Goal: Task Accomplishment & Management: Complete application form

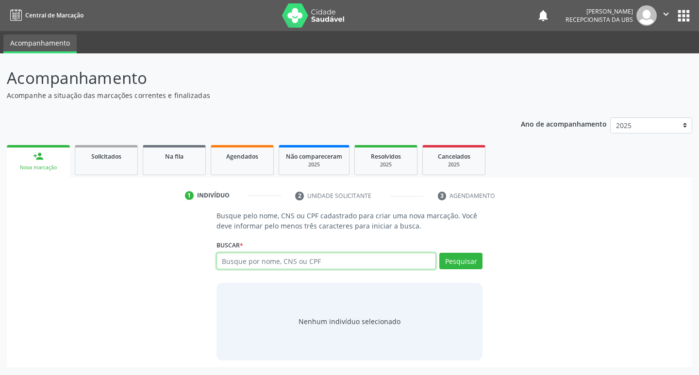
paste input "027.826.764-58"
type input "027.826.764-58"
drag, startPoint x: 459, startPoint y: 259, endPoint x: 455, endPoint y: 261, distance: 5.2
click at [458, 260] on button "Pesquisar" at bounding box center [460, 261] width 43 height 16
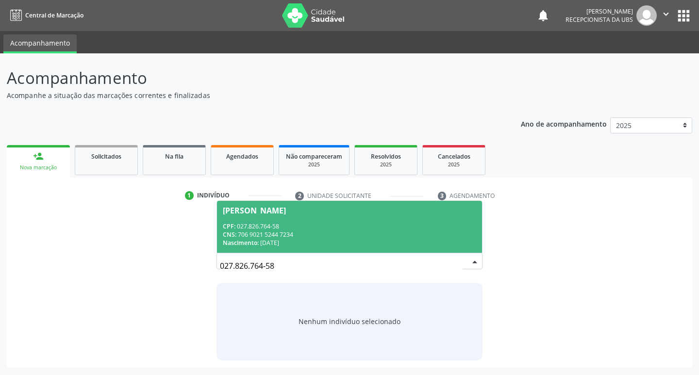
click at [292, 230] on div "CPF: 027.826.764-58" at bounding box center [350, 226] width 254 height 8
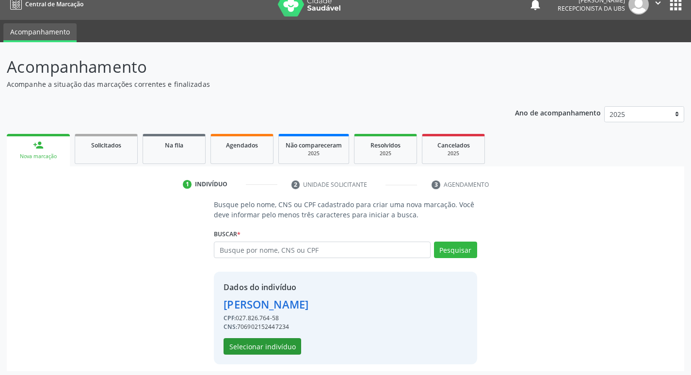
scroll to position [14, 0]
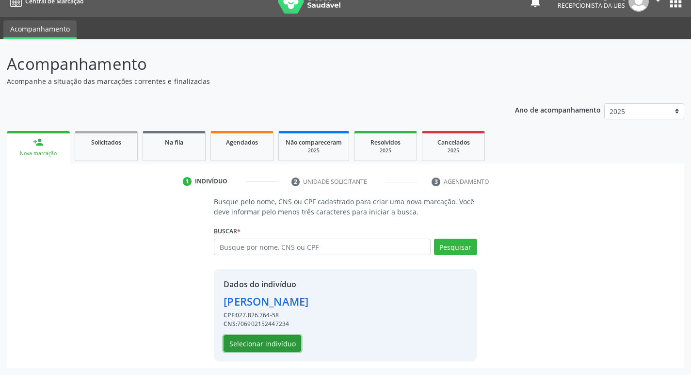
click at [241, 343] on button "Selecionar indivíduo" at bounding box center [263, 343] width 78 height 16
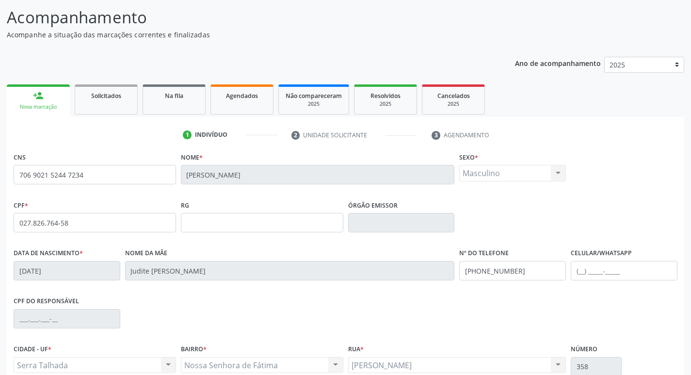
scroll to position [151, 0]
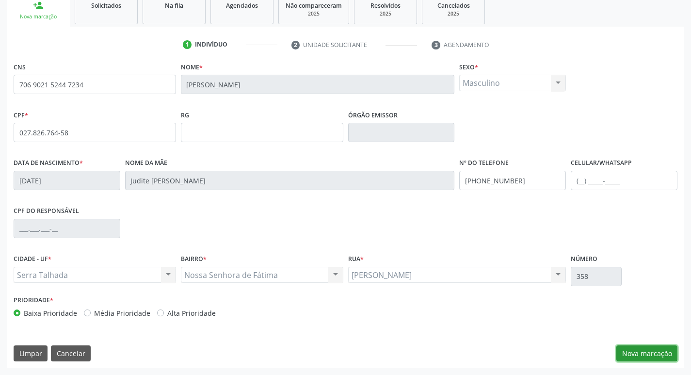
click at [641, 358] on button "Nova marcação" at bounding box center [647, 353] width 61 height 16
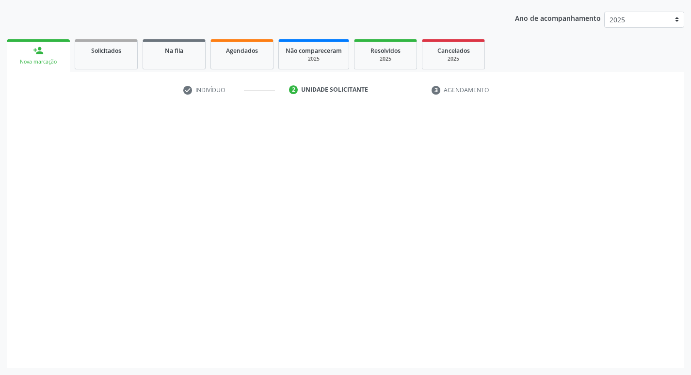
scroll to position [106, 0]
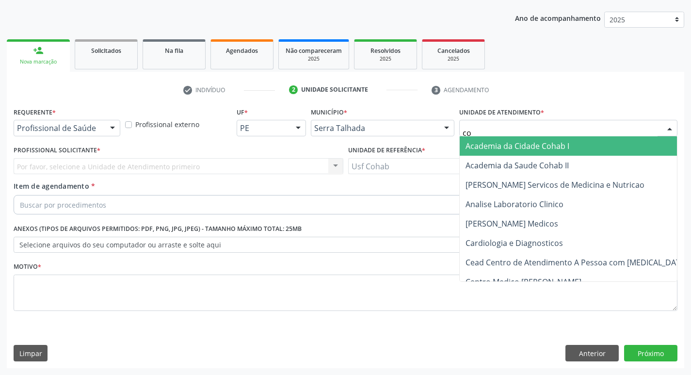
type input "coh"
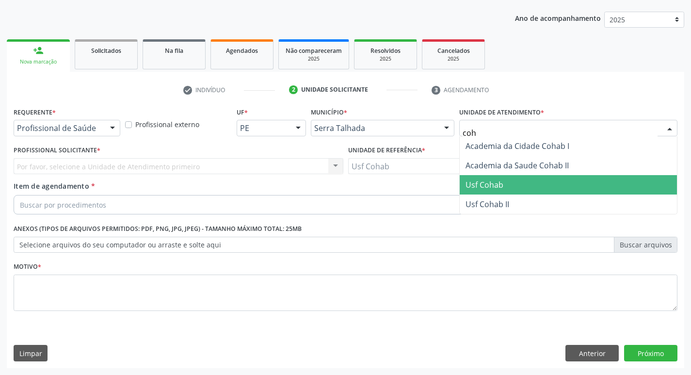
click at [514, 185] on span "Usf Cohab" at bounding box center [568, 184] width 217 height 19
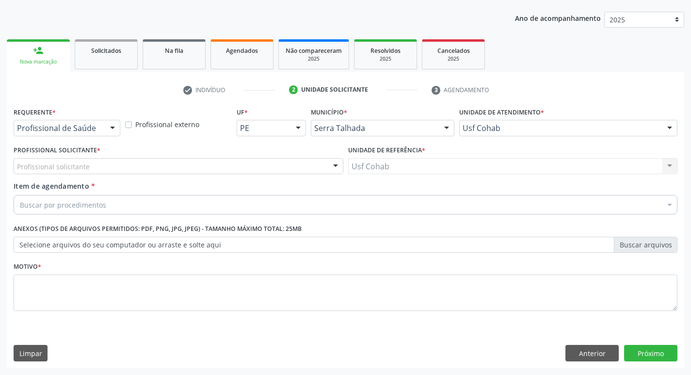
click at [228, 164] on div "Profissional solicitante" at bounding box center [179, 166] width 330 height 16
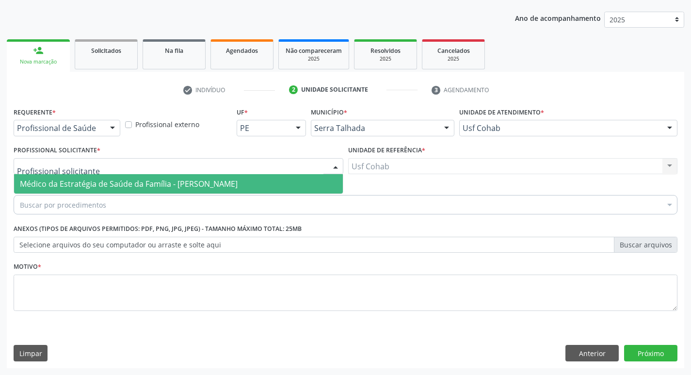
click at [221, 185] on span "Médico da Estratégia de Saúde da Família - [PERSON_NAME]" at bounding box center [129, 184] width 218 height 11
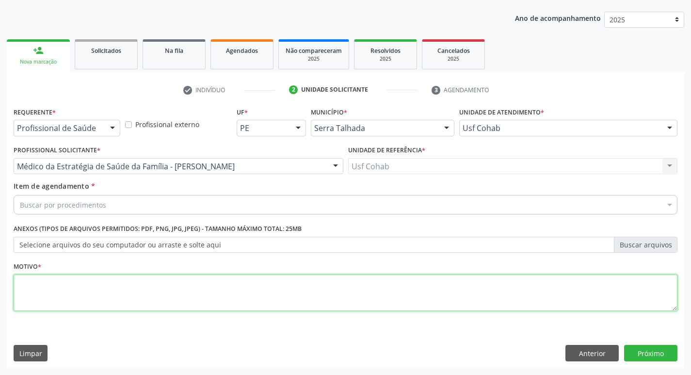
click at [116, 288] on textarea at bounding box center [346, 293] width 664 height 37
type textarea "-"
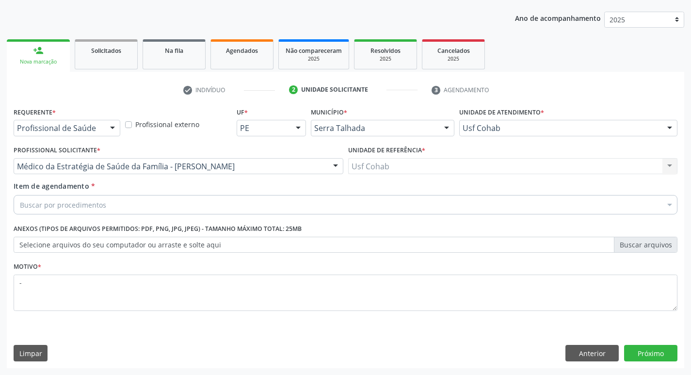
click at [169, 198] on div "Buscar por procedimentos" at bounding box center [346, 204] width 664 height 19
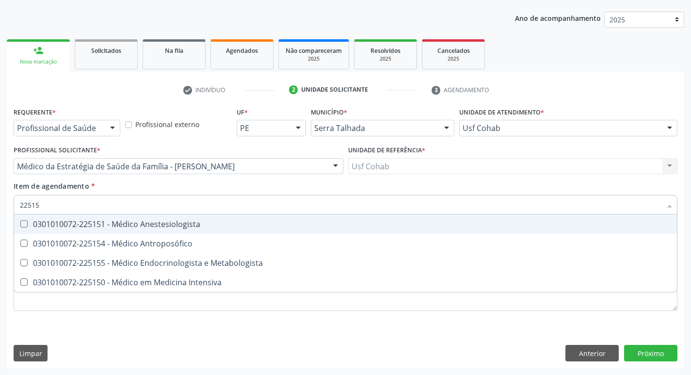
type input "225155"
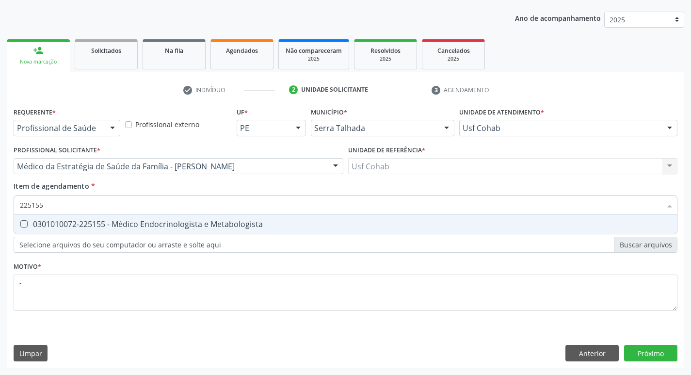
click at [197, 221] on div "0301010072-225155 - Médico Endocrinologista e Metabologista" at bounding box center [346, 224] width 652 height 8
checkbox Metabologista "true"
click at [648, 356] on div "Requerente * Profissional de Saúde Profissional de Saúde Paciente Nenhum result…" at bounding box center [346, 236] width 678 height 263
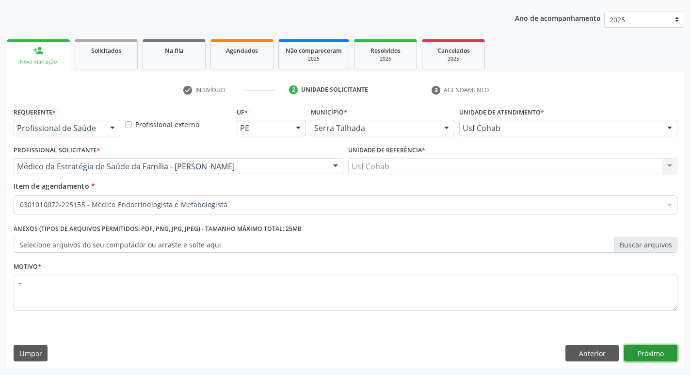
click at [648, 356] on button "Próximo" at bounding box center [650, 353] width 53 height 16
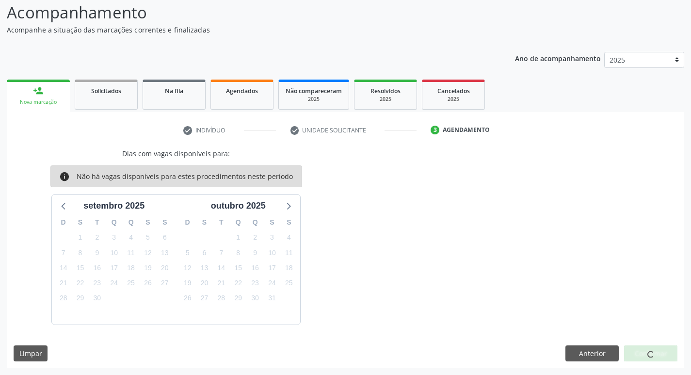
scroll to position [0, 0]
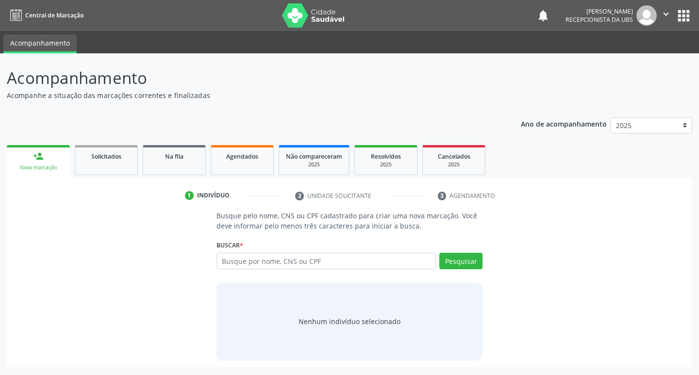
click at [311, 257] on input "text" at bounding box center [326, 261] width 220 height 16
type input "708203175231541"
click at [455, 261] on button "Pesquisar" at bounding box center [460, 261] width 43 height 16
type input "708203175231541"
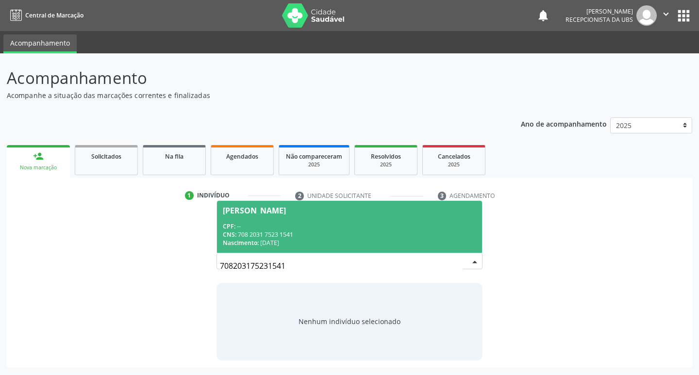
click at [268, 236] on div "CNS: 708 2031 7523 1541" at bounding box center [350, 234] width 254 height 8
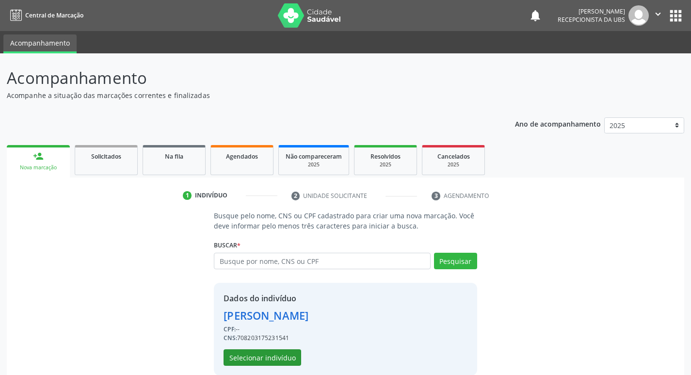
scroll to position [14, 0]
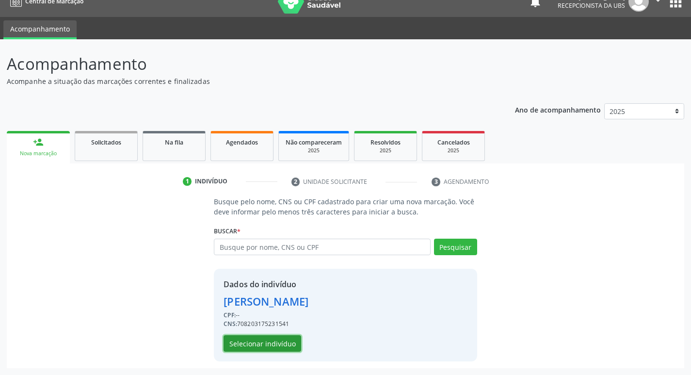
click at [263, 342] on button "Selecionar indivíduo" at bounding box center [263, 343] width 78 height 16
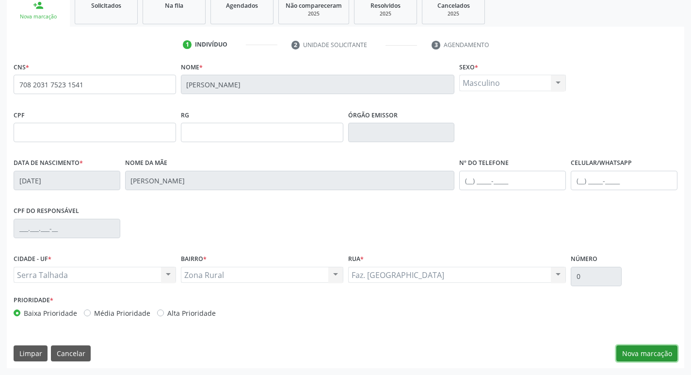
click at [658, 358] on button "Nova marcação" at bounding box center [647, 353] width 61 height 16
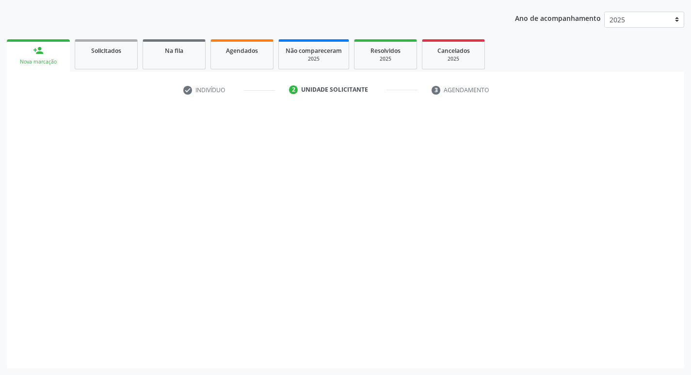
scroll to position [106, 0]
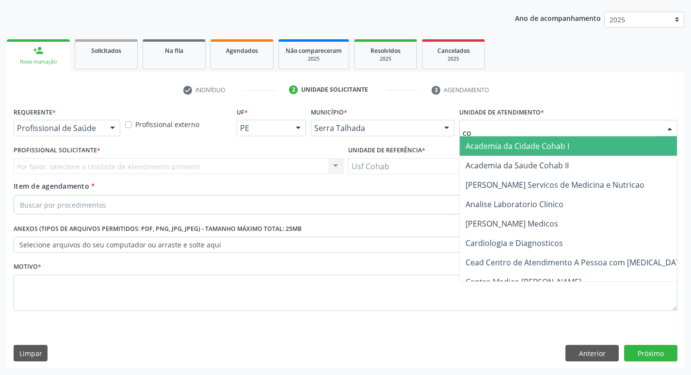
type input "coh"
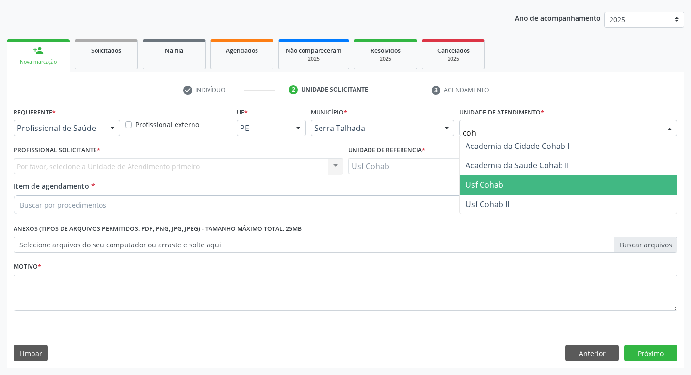
click at [474, 185] on span "Usf Cohab" at bounding box center [485, 185] width 38 height 11
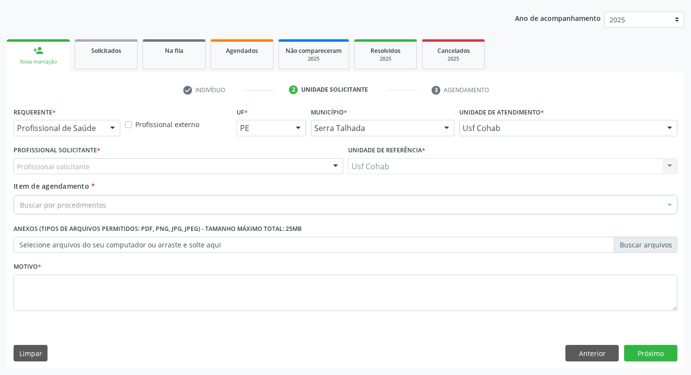
click at [177, 164] on div "Profissional solicitante" at bounding box center [179, 166] width 330 height 16
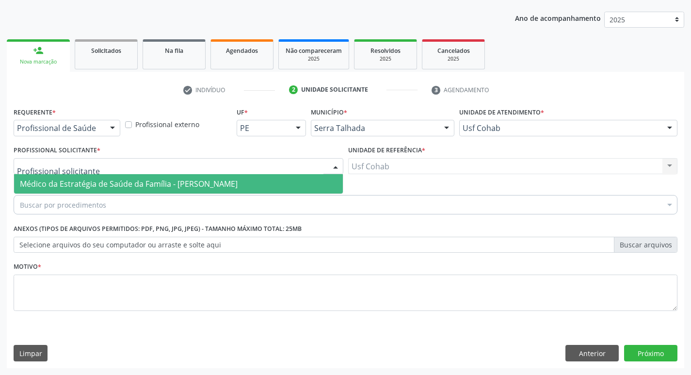
click at [173, 188] on span "Médico da Estratégia de Saúde da Família - [PERSON_NAME]" at bounding box center [129, 184] width 218 height 11
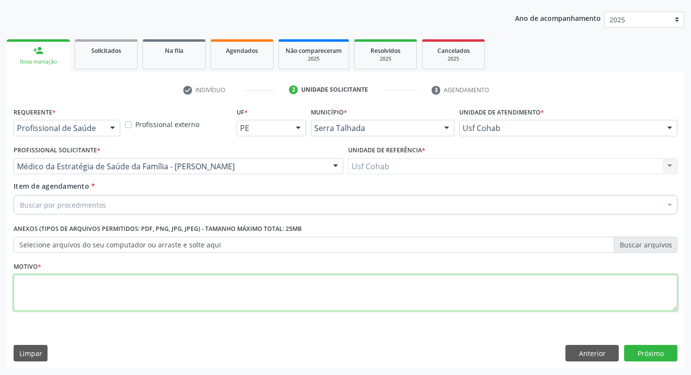
click at [134, 305] on textarea at bounding box center [346, 293] width 664 height 37
type textarea "-"
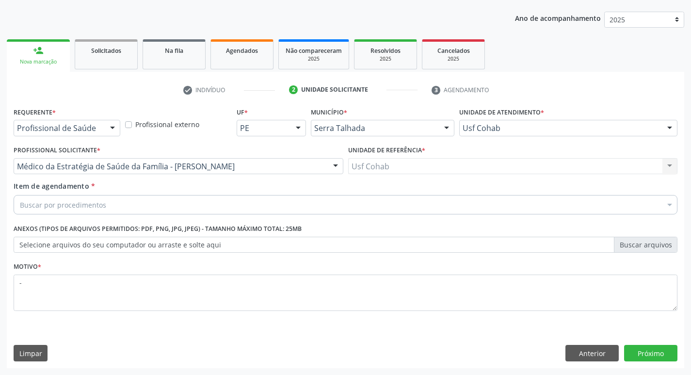
click at [115, 209] on div "Buscar por procedimentos" at bounding box center [346, 204] width 664 height 19
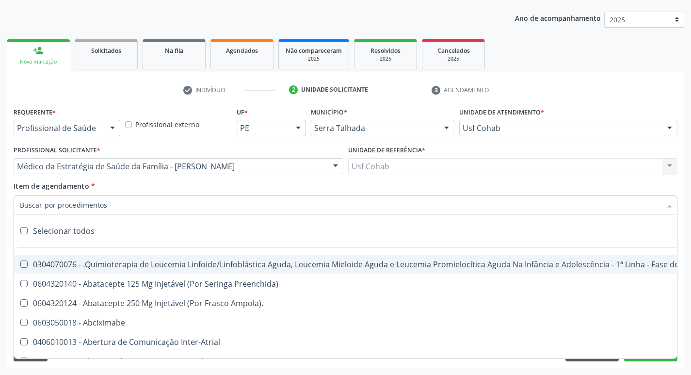
click at [119, 204] on input "Item de agendamento *" at bounding box center [341, 204] width 642 height 19
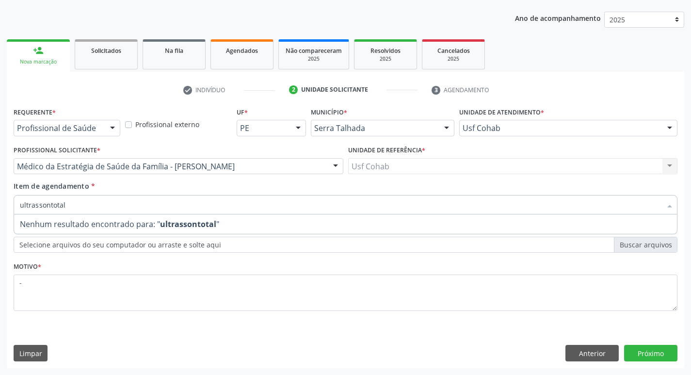
click at [288, 219] on span "Nenhum resultado encontrado para: " ultrassontotal "" at bounding box center [345, 223] width 663 height 19
click at [281, 210] on input "ultrassontotal" at bounding box center [341, 204] width 642 height 19
type input "u"
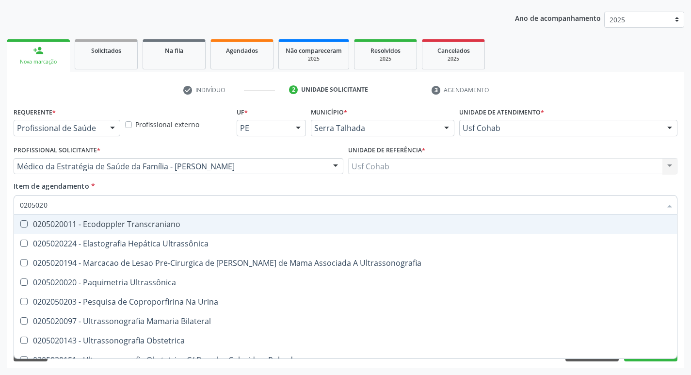
type input "02050200"
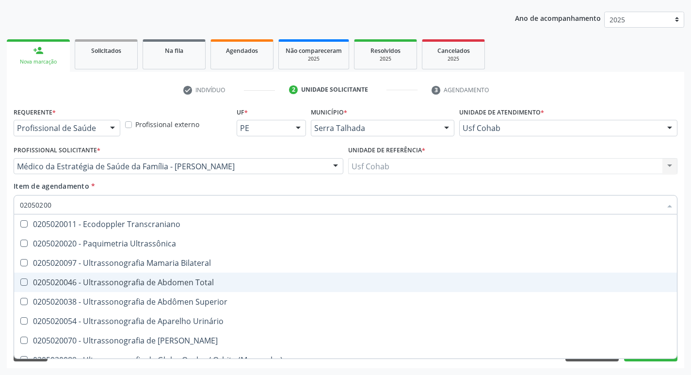
click at [221, 282] on div "0205020046 - Ultrassonografia de Abdomen Total" at bounding box center [346, 283] width 652 height 8
checkbox Total "true"
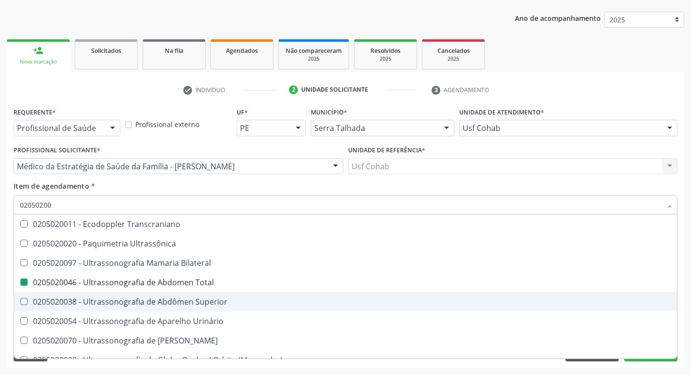
click at [0, 272] on div "Acompanhamento Acompanhe a situação das marcações correntes e finalizadas Relat…" at bounding box center [345, 161] width 691 height 427
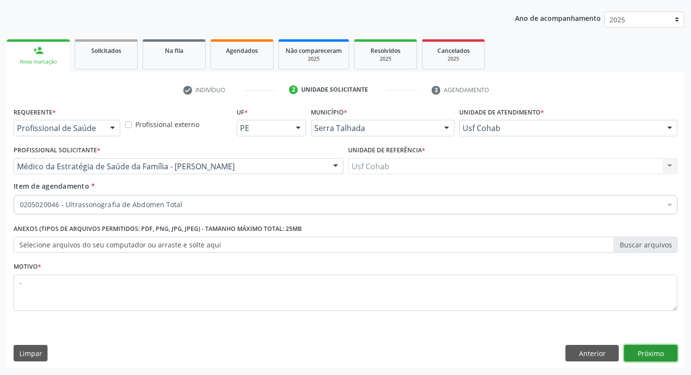
click at [667, 353] on button "Próximo" at bounding box center [650, 353] width 53 height 16
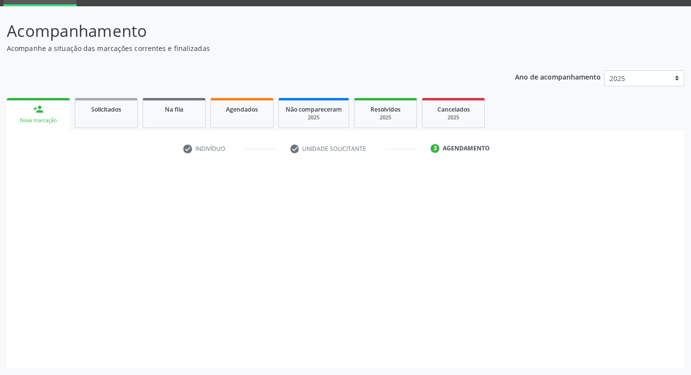
scroll to position [47, 0]
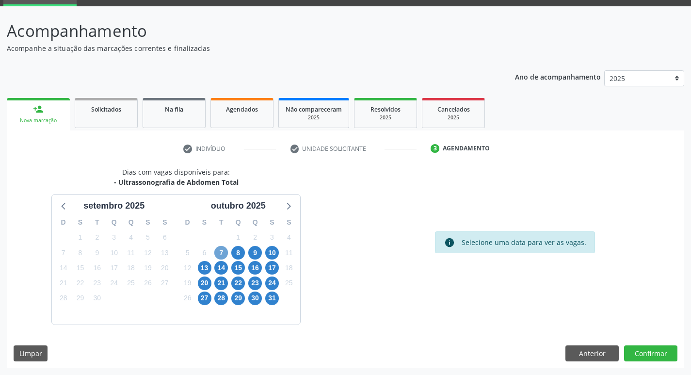
click at [221, 250] on span "7" at bounding box center [221, 253] width 14 height 14
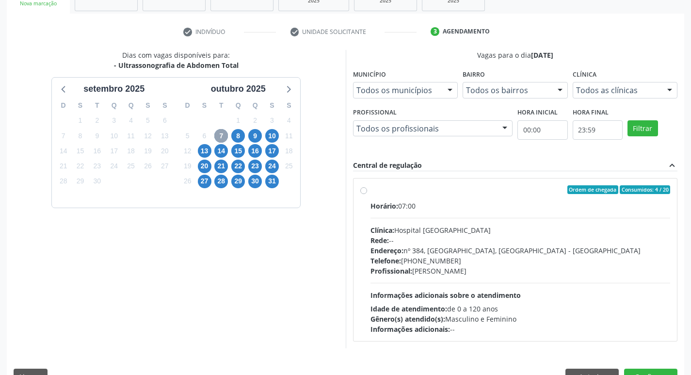
scroll to position [187, 0]
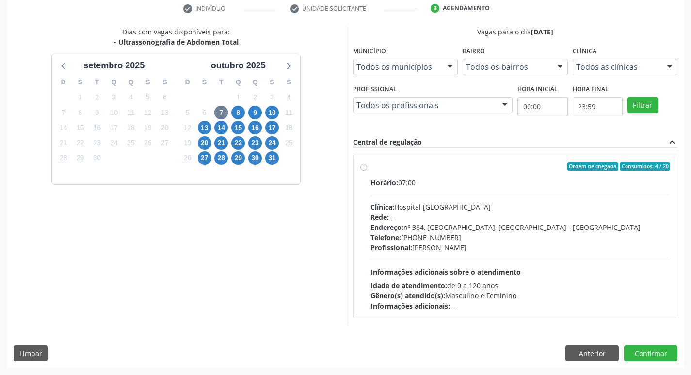
click at [548, 214] on div "Rede: --" at bounding box center [521, 217] width 300 height 10
click at [367, 171] on input "Ordem de chegada Consumidos: 4 / 20 Horário: 07:00 Clínica: Hospital Sao Franci…" at bounding box center [364, 166] width 7 height 9
radio input "true"
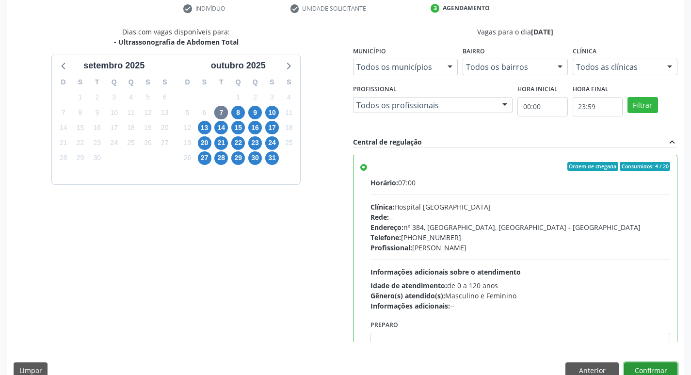
click at [656, 365] on button "Confirmar" at bounding box center [650, 370] width 53 height 16
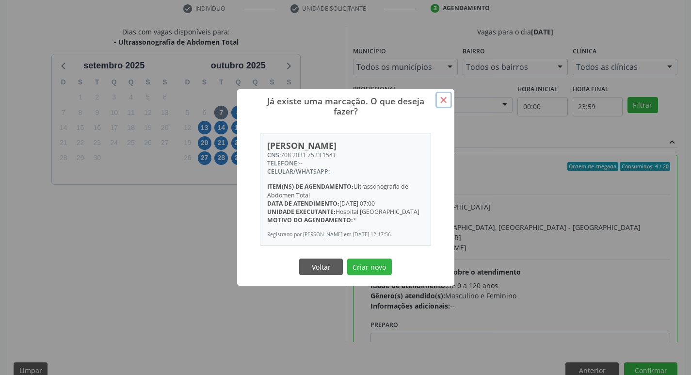
click at [446, 98] on button "×" at bounding box center [444, 100] width 16 height 16
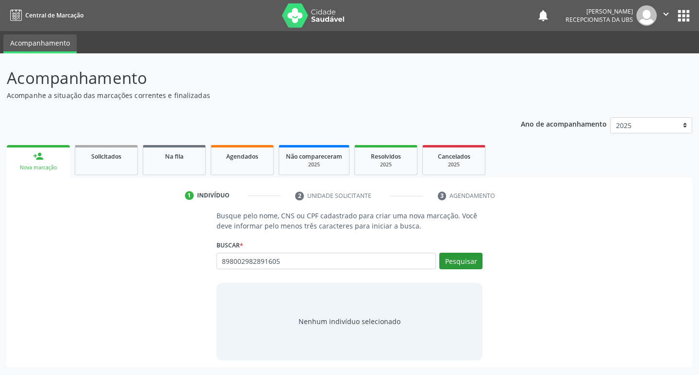
type input "898002982891605"
click at [459, 256] on button "Pesquisar" at bounding box center [460, 261] width 43 height 16
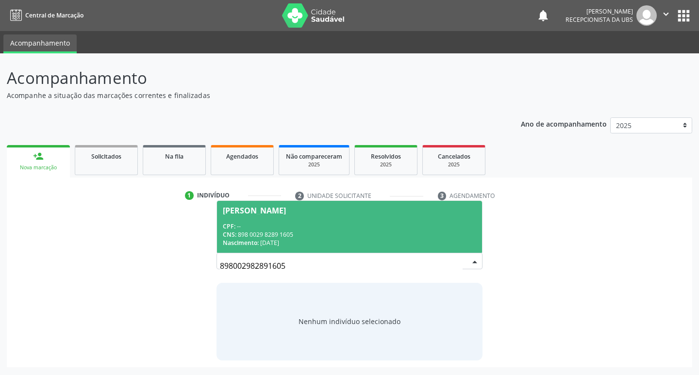
click at [265, 230] on div "CPF: --" at bounding box center [350, 226] width 254 height 8
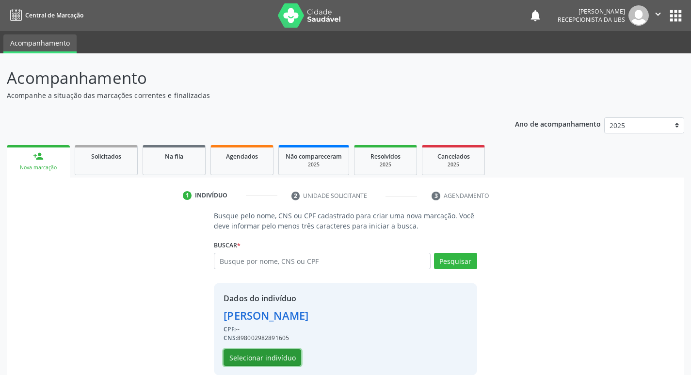
click at [269, 357] on button "Selecionar indivíduo" at bounding box center [263, 357] width 78 height 16
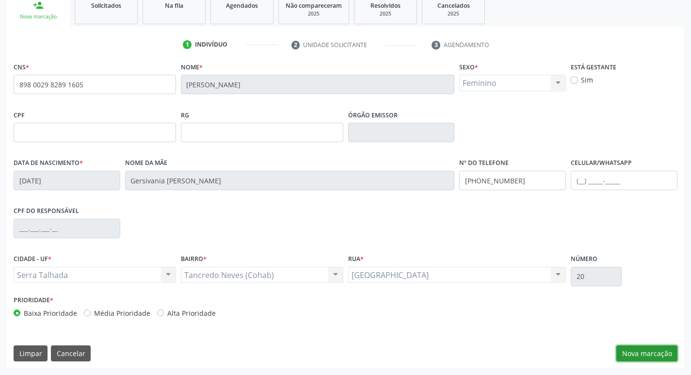
click at [632, 355] on button "Nova marcação" at bounding box center [647, 353] width 61 height 16
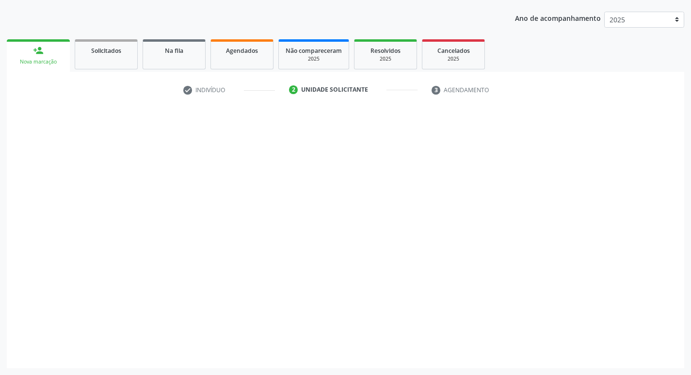
scroll to position [106, 0]
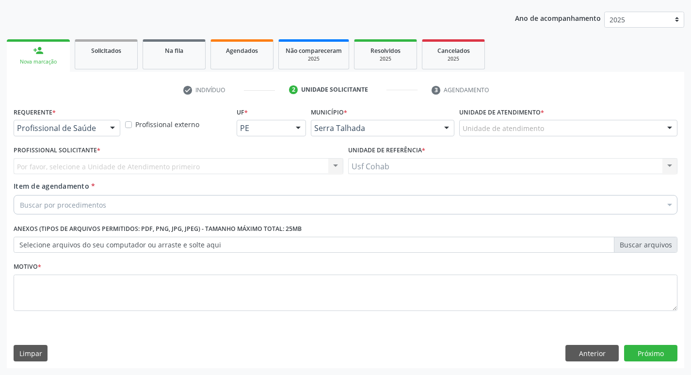
click at [522, 134] on div "Unidade de atendimento" at bounding box center [568, 128] width 218 height 16
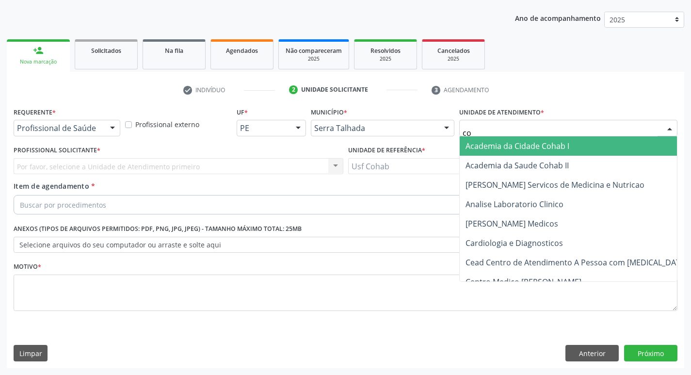
type input "coh"
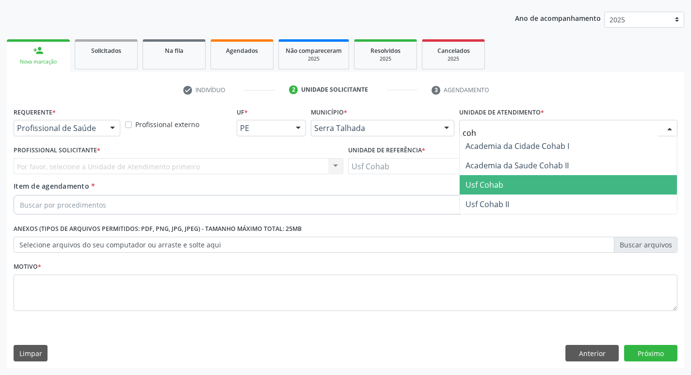
click at [494, 185] on span "Usf Cohab" at bounding box center [485, 185] width 38 height 11
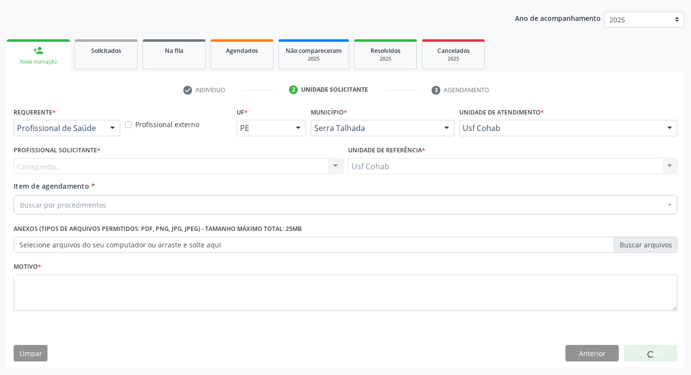
drag, startPoint x: 64, startPoint y: 170, endPoint x: 69, endPoint y: 167, distance: 6.1
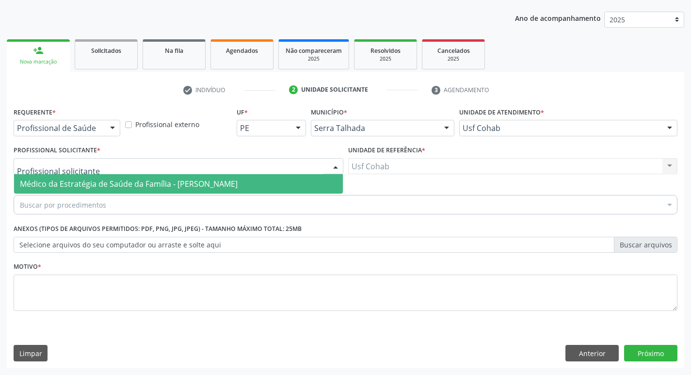
click at [70, 180] on span "Médico da Estratégia de Saúde da Família - [PERSON_NAME]" at bounding box center [129, 184] width 218 height 11
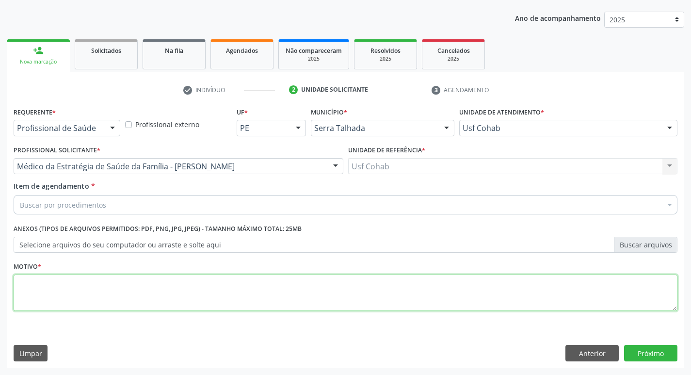
click at [66, 293] on textarea at bounding box center [346, 293] width 664 height 37
type textarea "-"
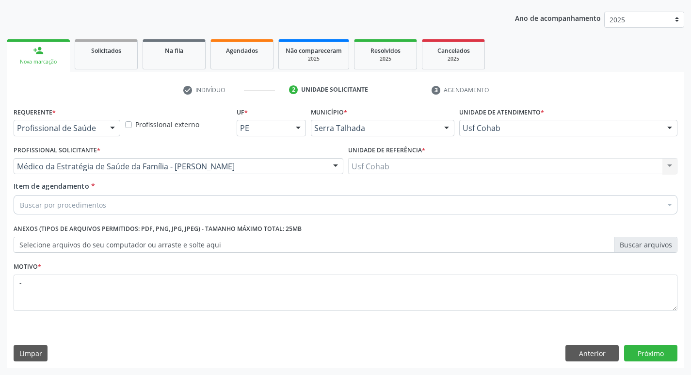
click at [123, 207] on div "Buscar por procedimentos" at bounding box center [346, 204] width 664 height 19
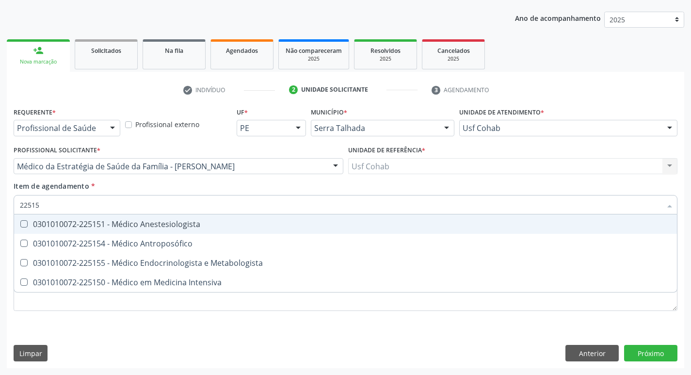
type input "225155"
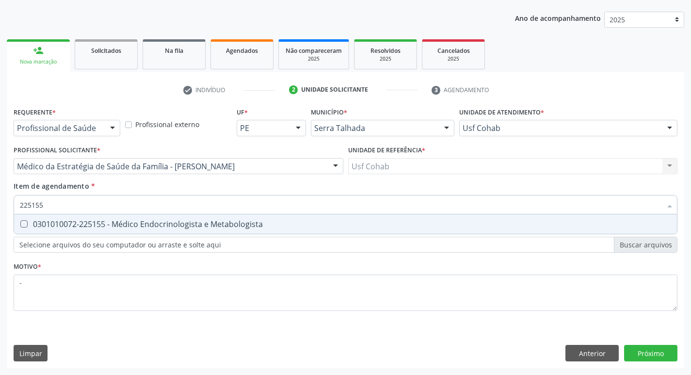
click at [269, 234] on span "0301010072-225155 - Médico Endocrinologista e Metabologista" at bounding box center [345, 223] width 663 height 19
checkbox Metabologista "true"
drag, startPoint x: 623, startPoint y: 355, endPoint x: 629, endPoint y: 357, distance: 6.1
click at [624, 357] on div "Requerente * Profissional de Saúde Profissional de Saúde Paciente Nenhum result…" at bounding box center [346, 236] width 678 height 263
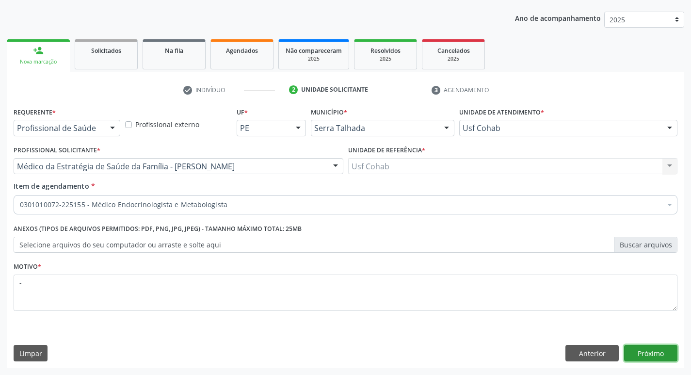
click at [630, 357] on button "Próximo" at bounding box center [650, 353] width 53 height 16
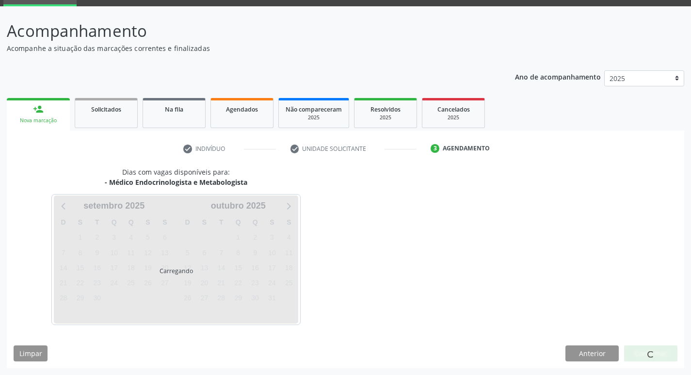
scroll to position [76, 0]
